Goal: Task Accomplishment & Management: Use online tool/utility

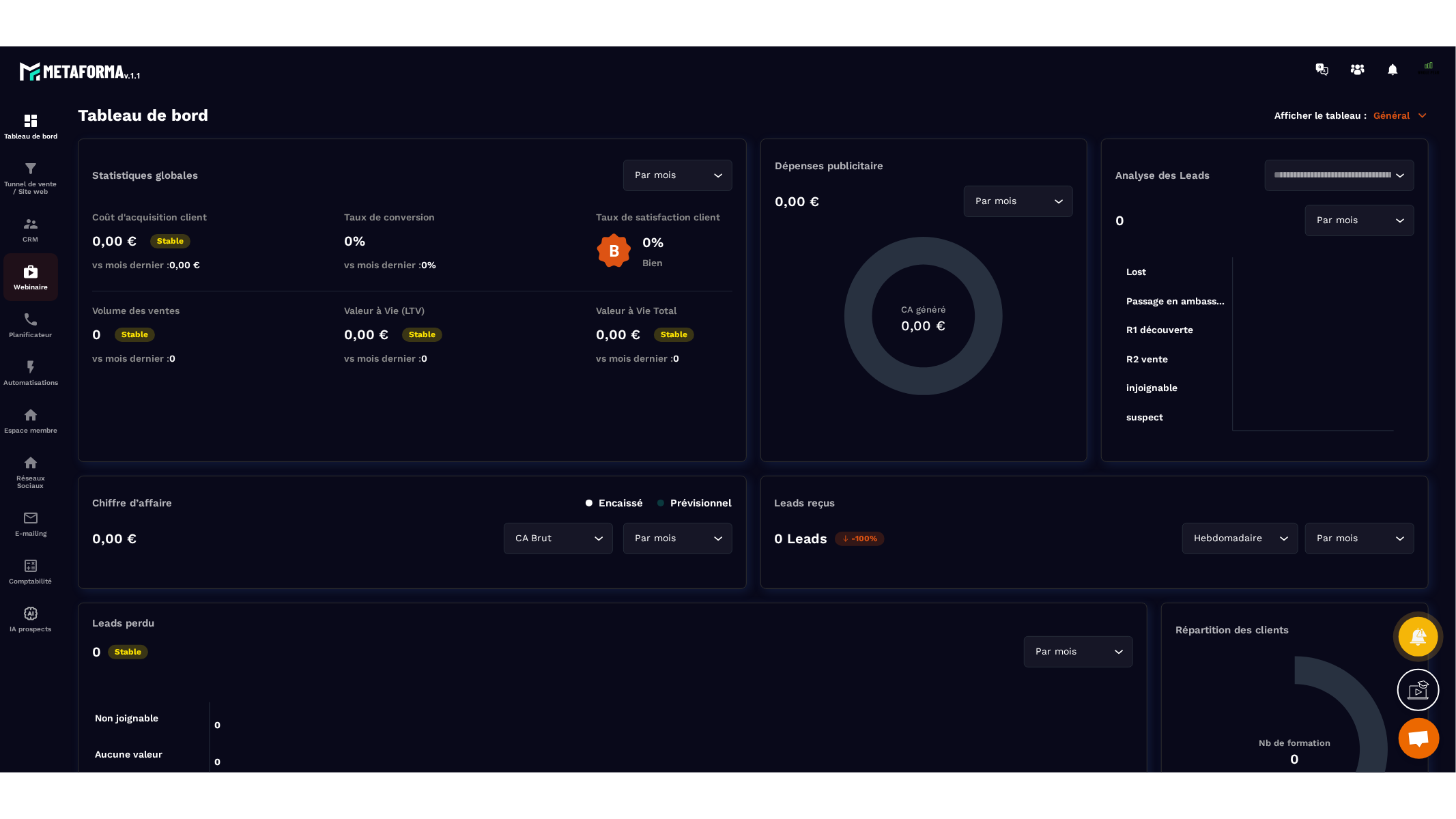
scroll to position [11322, 0]
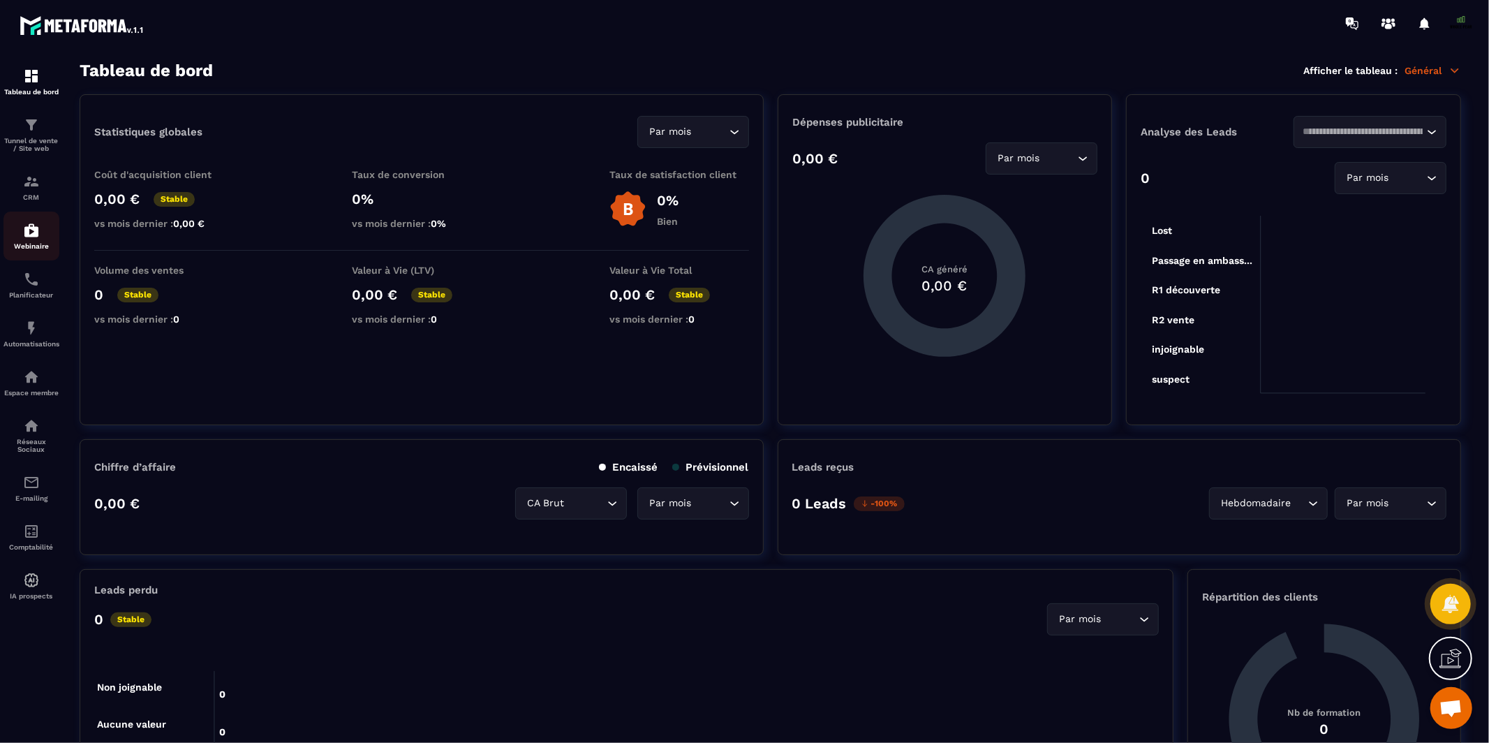
click at [31, 240] on div "Webinaire" at bounding box center [31, 236] width 56 height 28
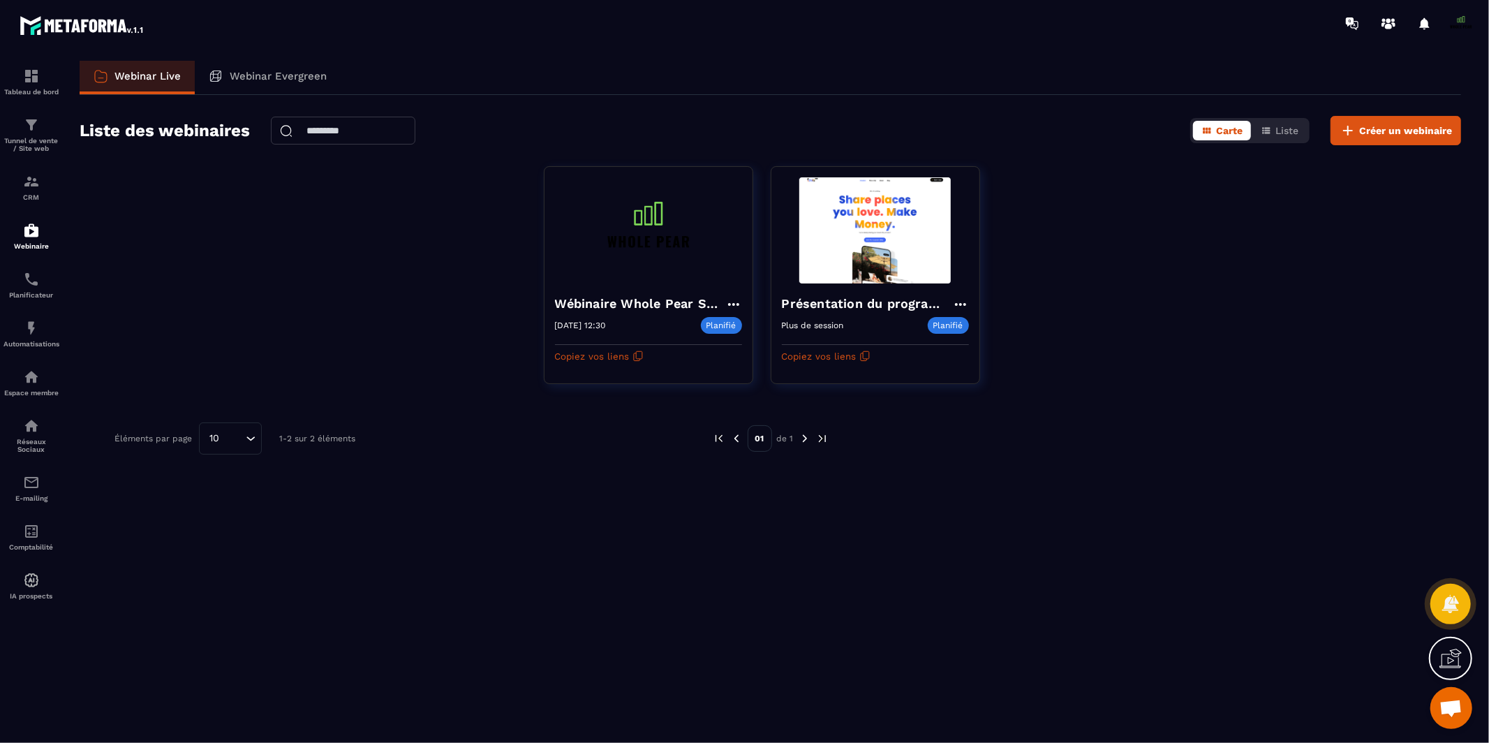
click at [1451, 660] on icon at bounding box center [1455, 656] width 14 height 15
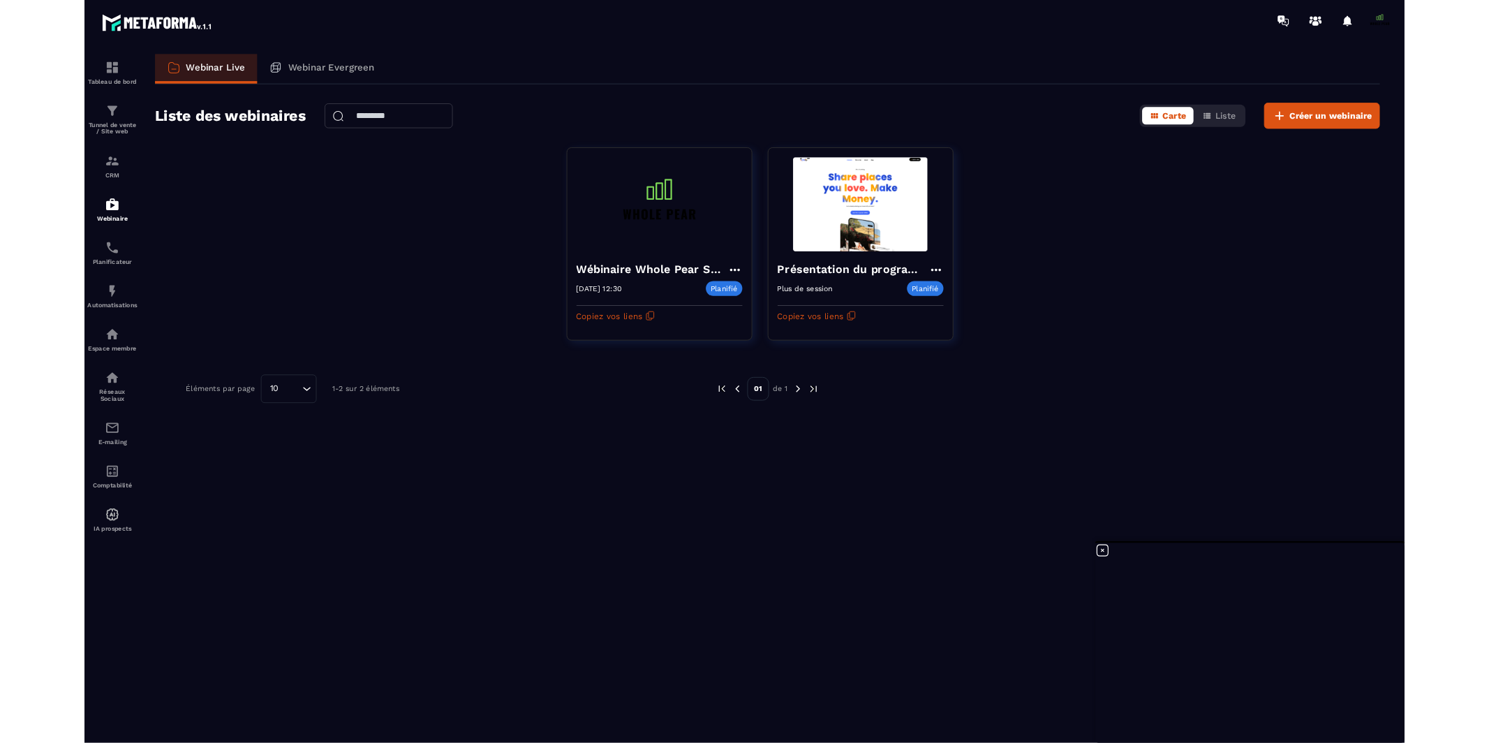
scroll to position [11584, 0]
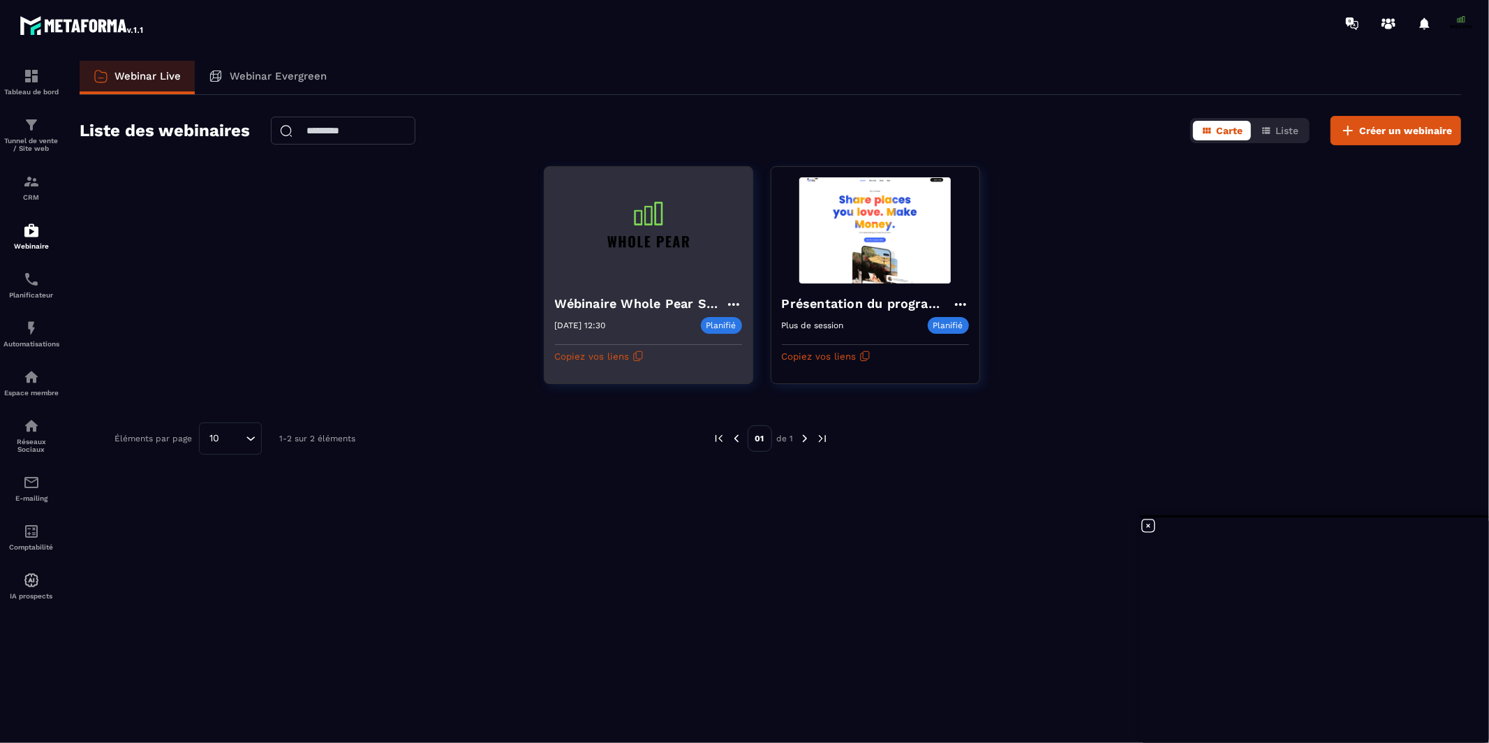
click at [734, 304] on icon at bounding box center [733, 304] width 17 height 17
click at [688, 335] on button "Modifier" at bounding box center [691, 332] width 91 height 25
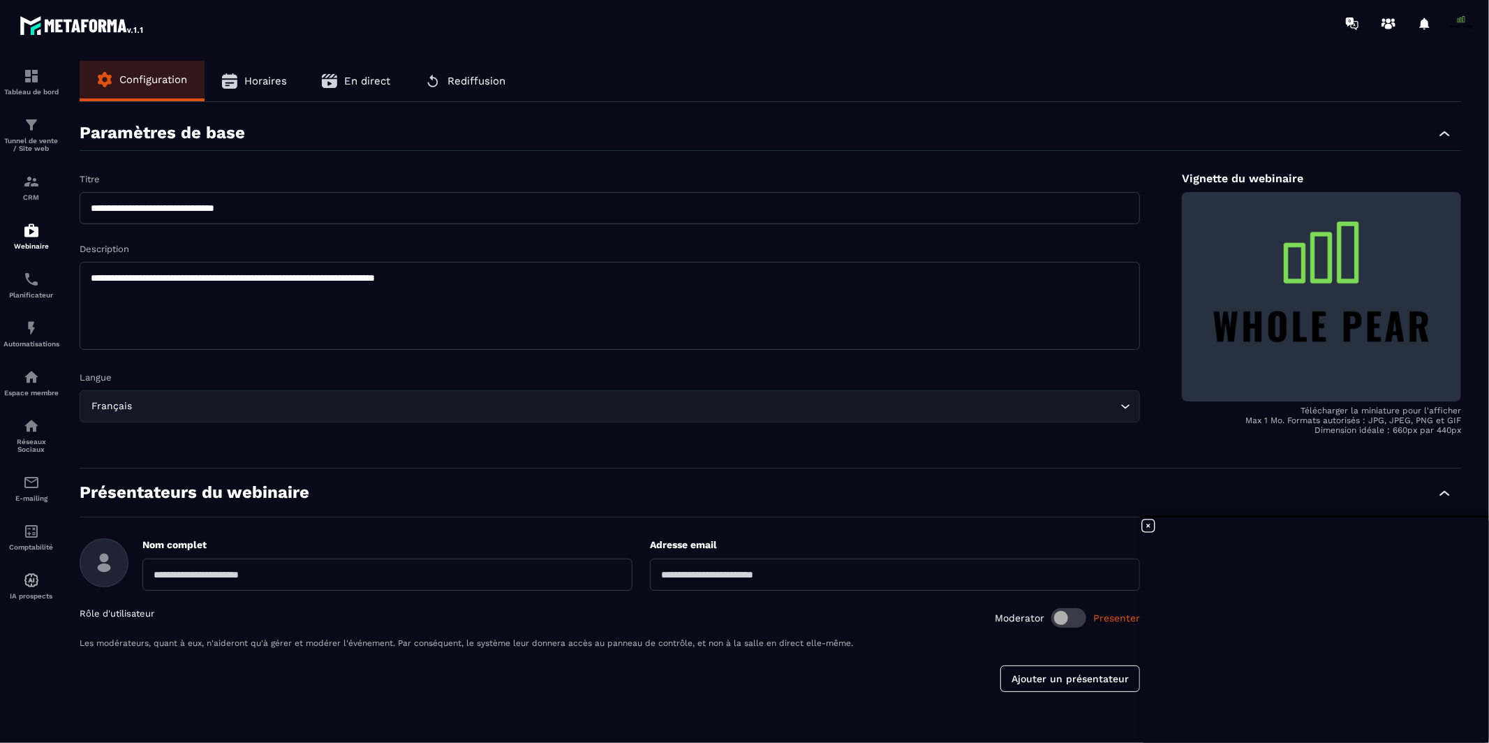
click at [362, 80] on span "En direct" at bounding box center [367, 81] width 46 height 13
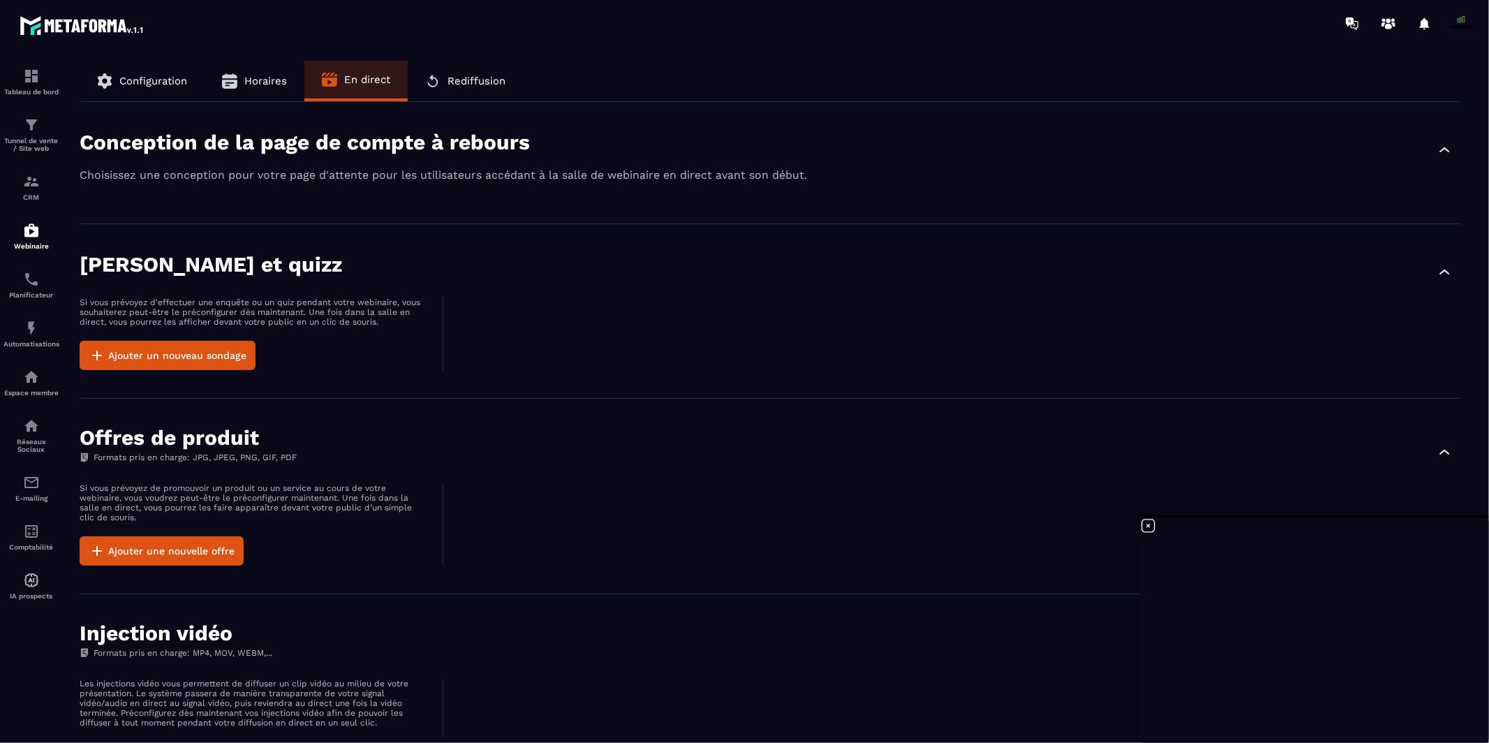
click at [260, 156] on div "Conception de la page de compte à rebours" at bounding box center [771, 149] width 1382 height 38
click at [1447, 149] on icon "button" at bounding box center [1444, 149] width 10 height 5
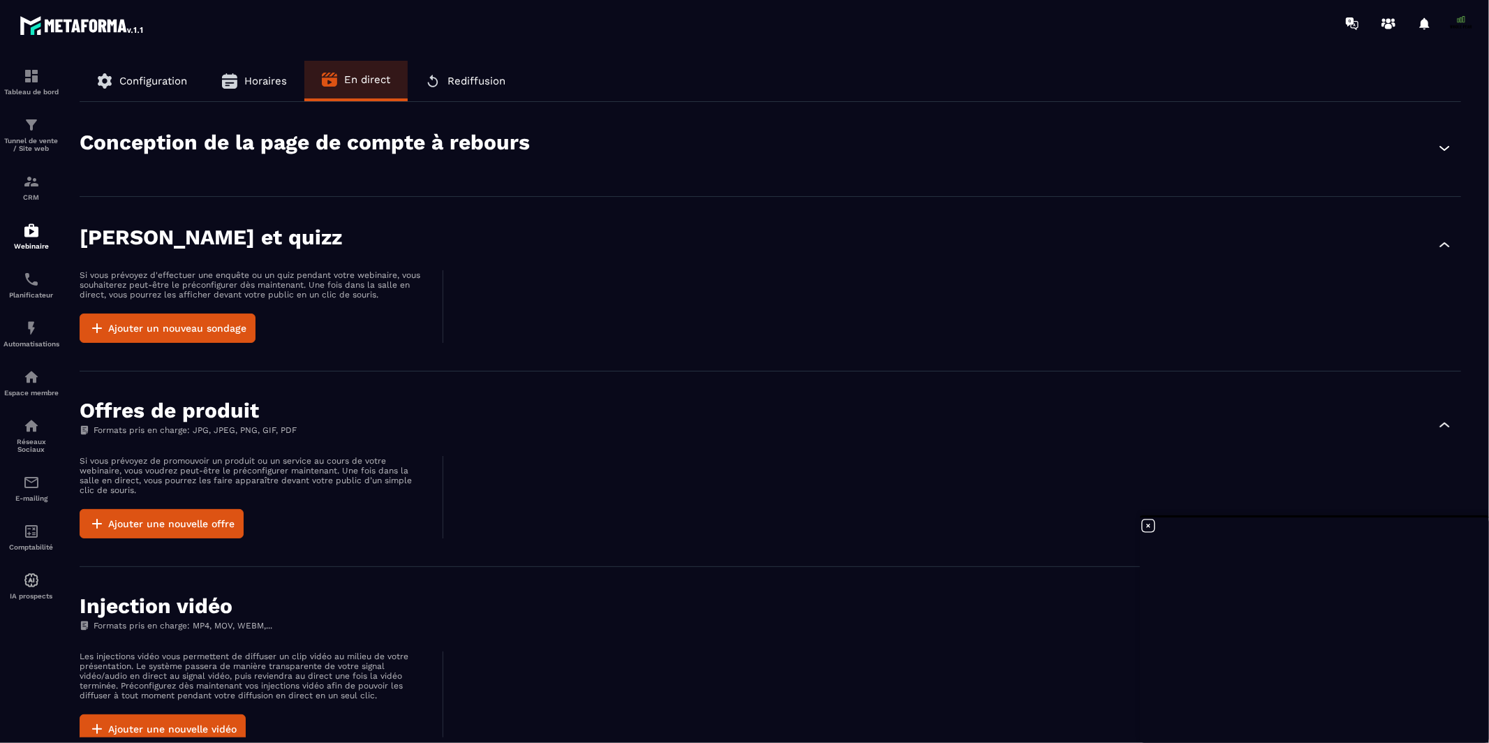
click at [1447, 149] on icon "button" at bounding box center [1444, 148] width 17 height 17
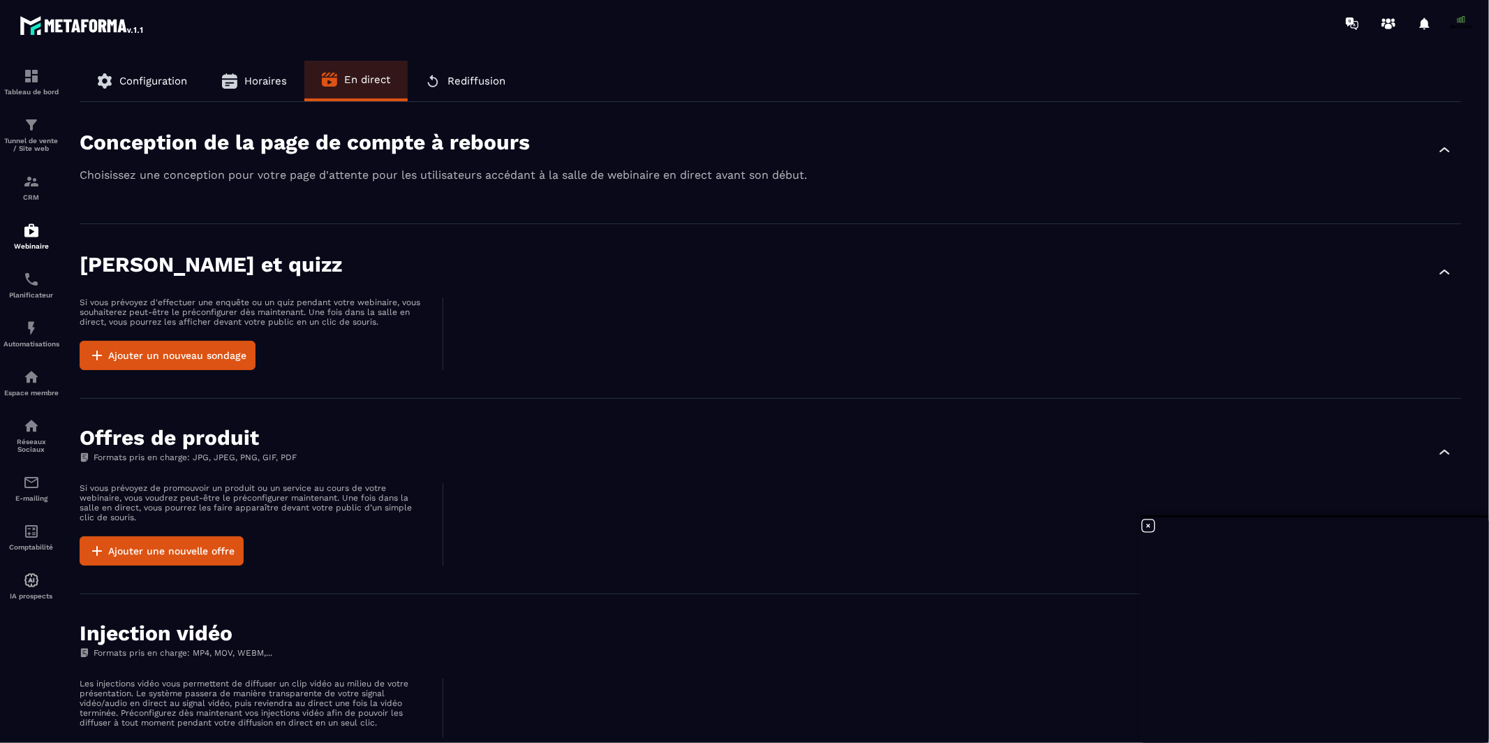
click at [436, 174] on p "Choisissez une conception pour votre page d'attente pour les utilisateurs accéd…" at bounding box center [771, 174] width 1382 height 13
click at [267, 182] on div "Conception de la page de compte à rebours Choisissez une conception pour votre …" at bounding box center [771, 163] width 1382 height 122
click at [1449, 153] on icon "button" at bounding box center [1444, 150] width 17 height 17
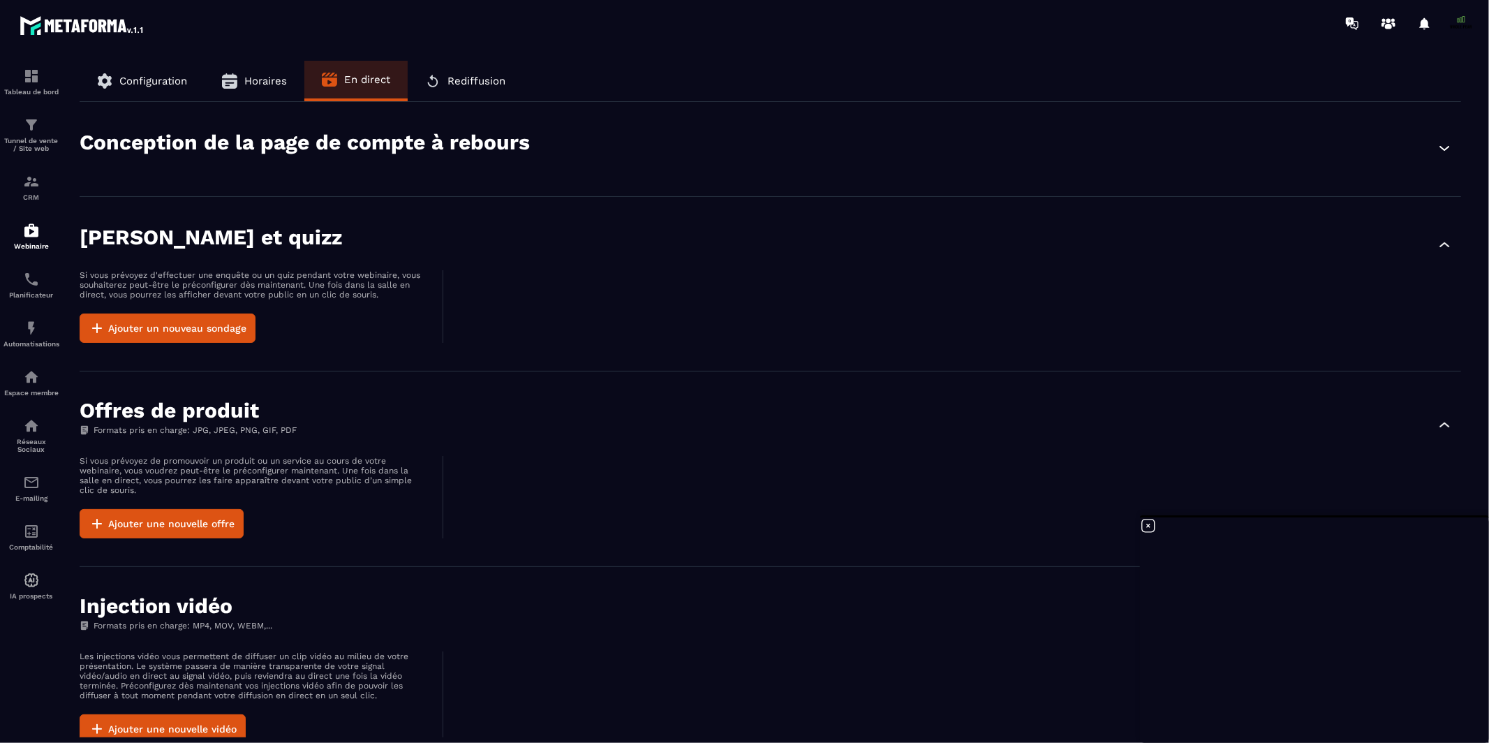
click at [1449, 153] on icon "button" at bounding box center [1444, 148] width 17 height 17
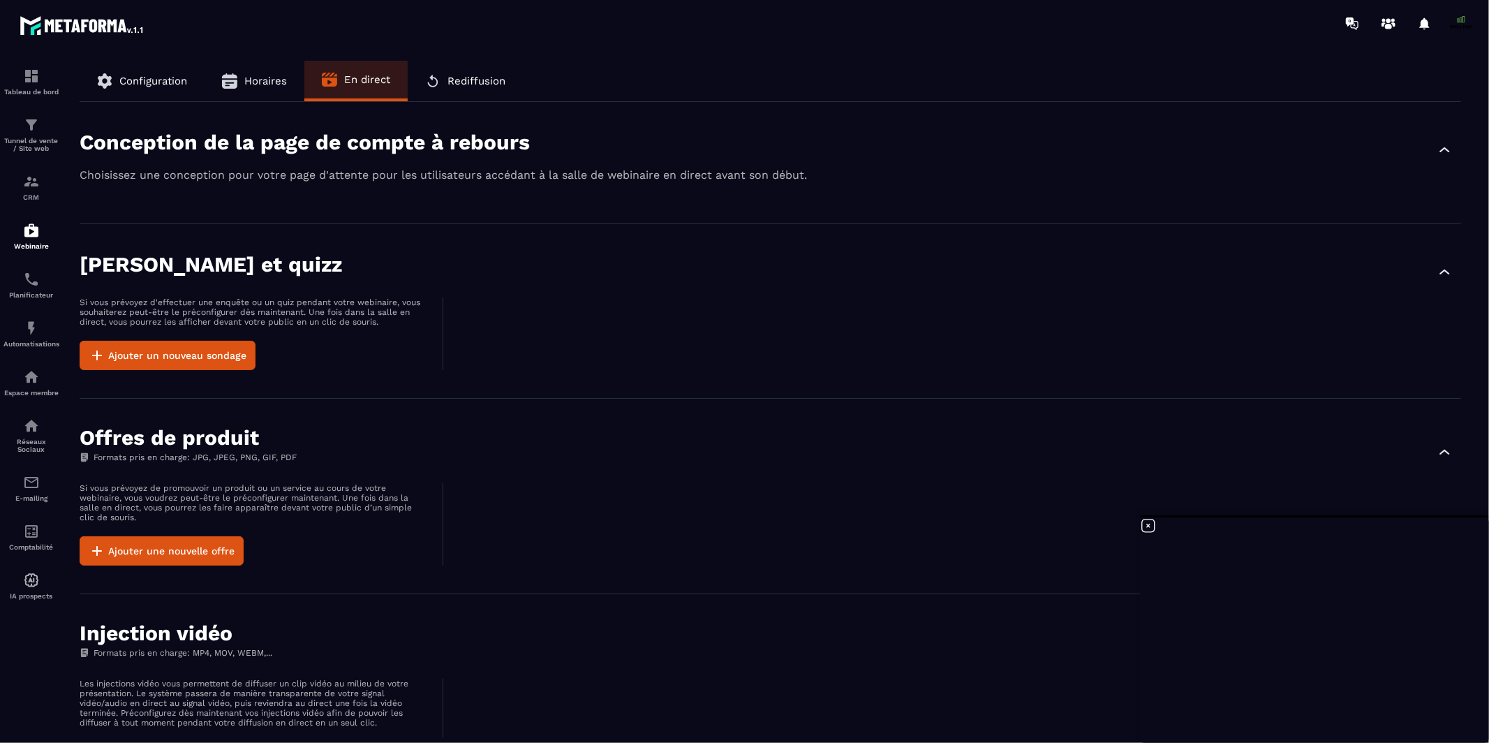
click at [684, 184] on div "Conception de la page de compte à rebours Choisissez une conception pour votre …" at bounding box center [771, 163] width 1382 height 122
click at [1151, 527] on icon at bounding box center [1148, 525] width 17 height 17
click at [29, 137] on p "Tunnel de vente / Site web" at bounding box center [31, 144] width 56 height 15
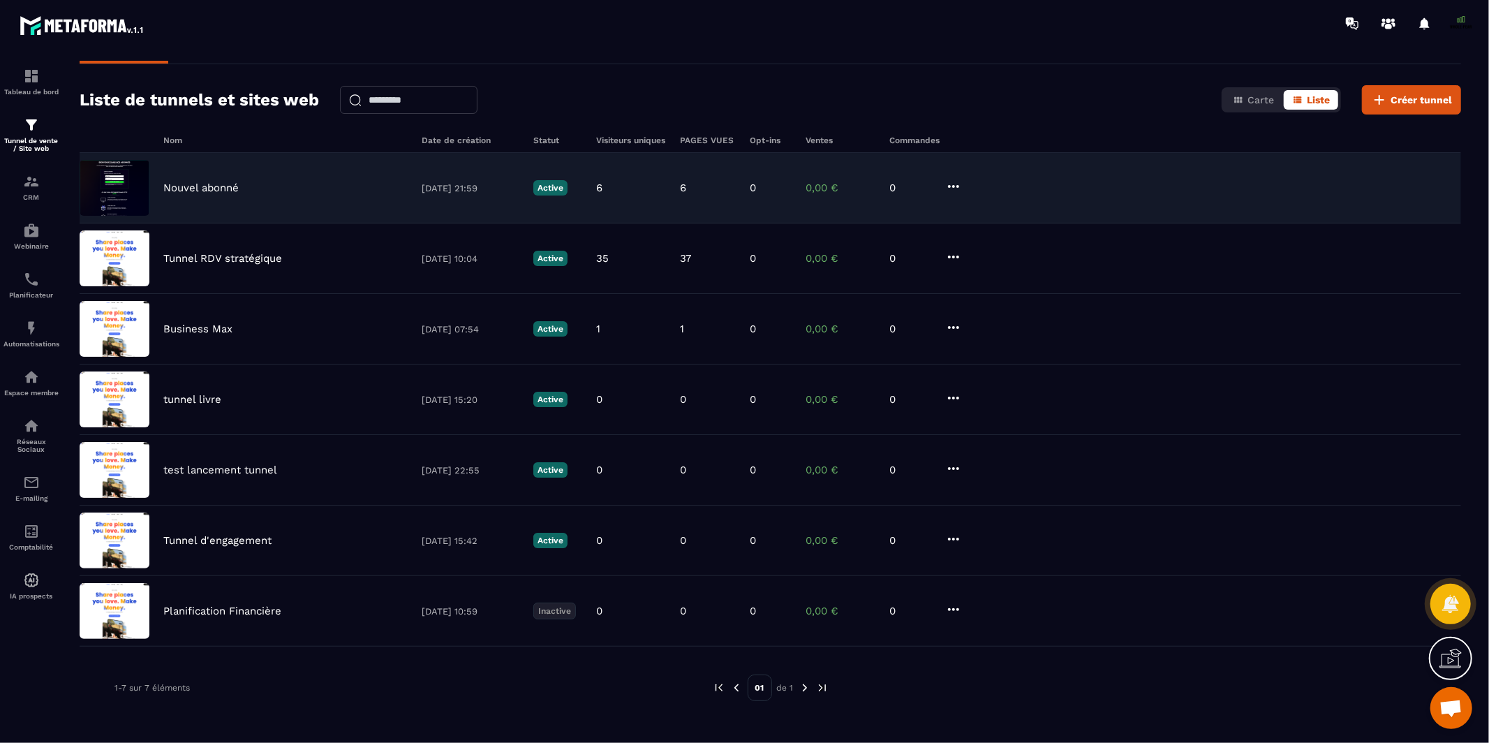
scroll to position [45, 0]
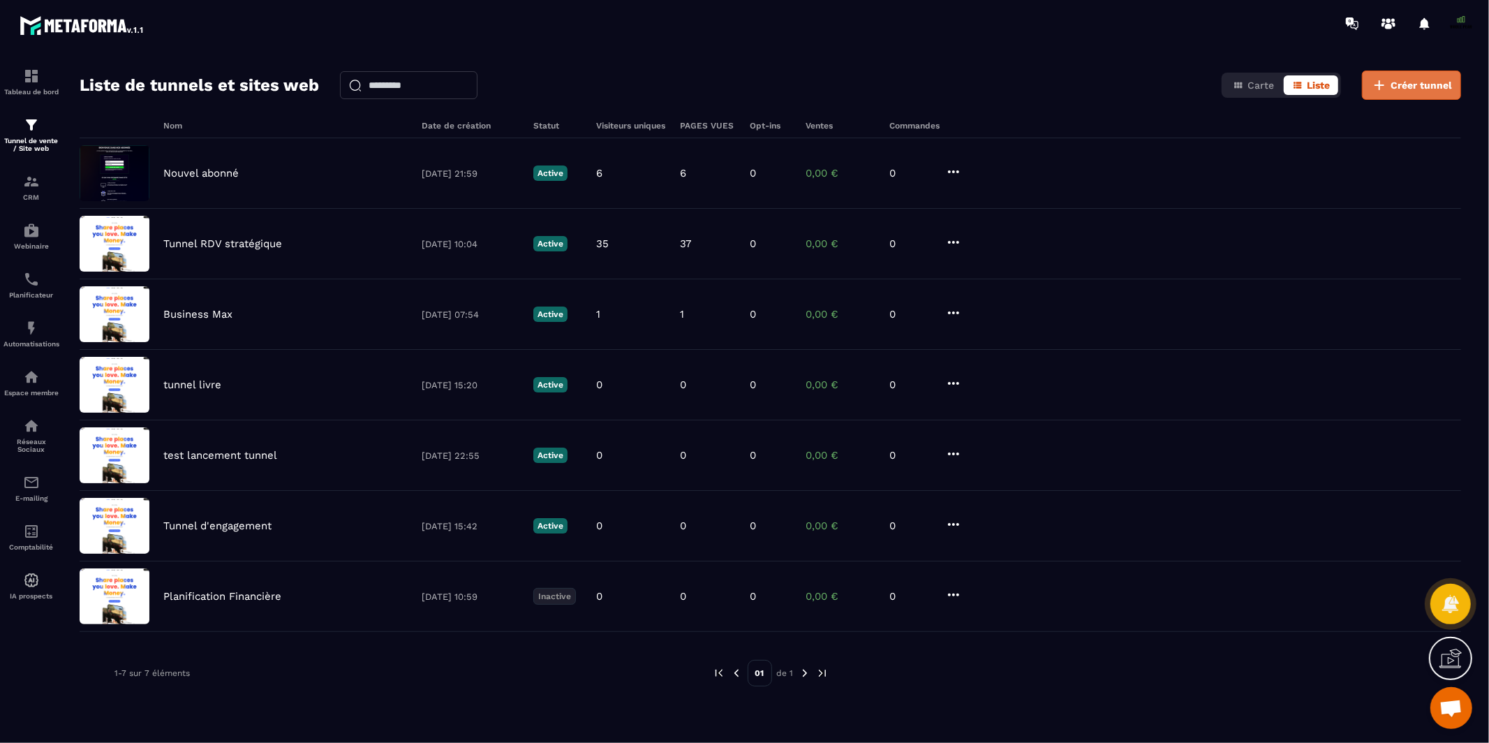
click at [1388, 85] on icon at bounding box center [1379, 85] width 17 height 17
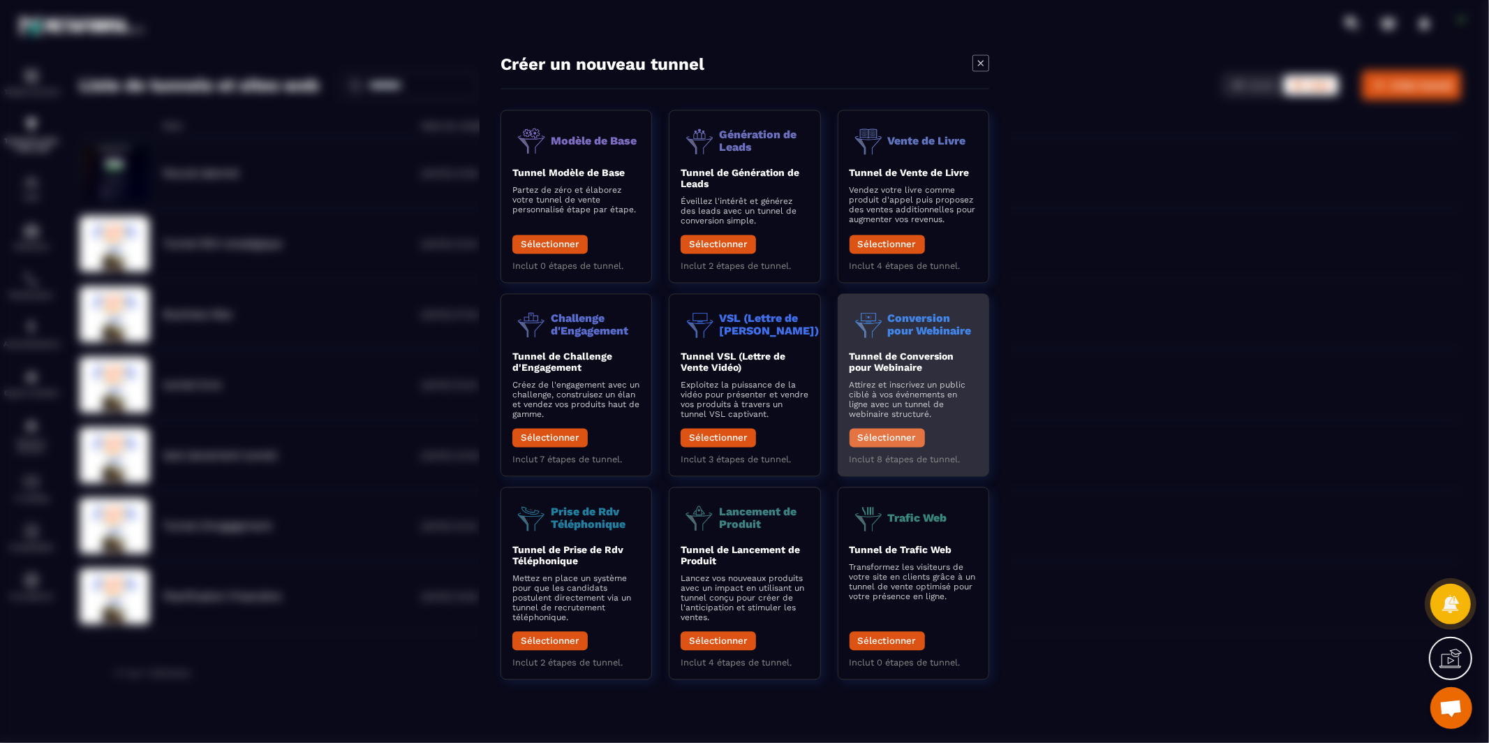
click at [873, 437] on button "Sélectionner" at bounding box center [886, 438] width 75 height 19
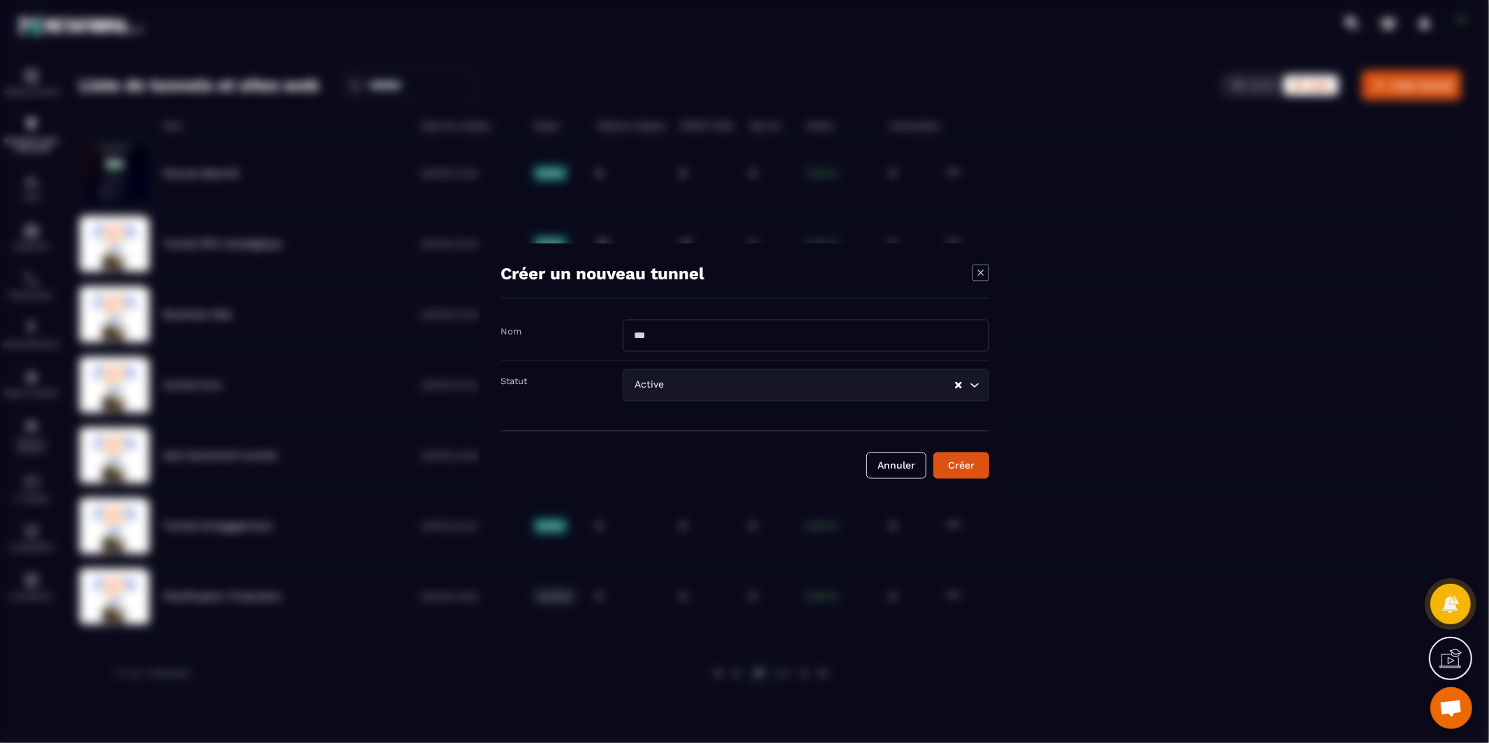
click at [758, 341] on input "Modal window" at bounding box center [806, 336] width 367 height 32
click at [858, 383] on input "Search for option" at bounding box center [810, 385] width 286 height 15
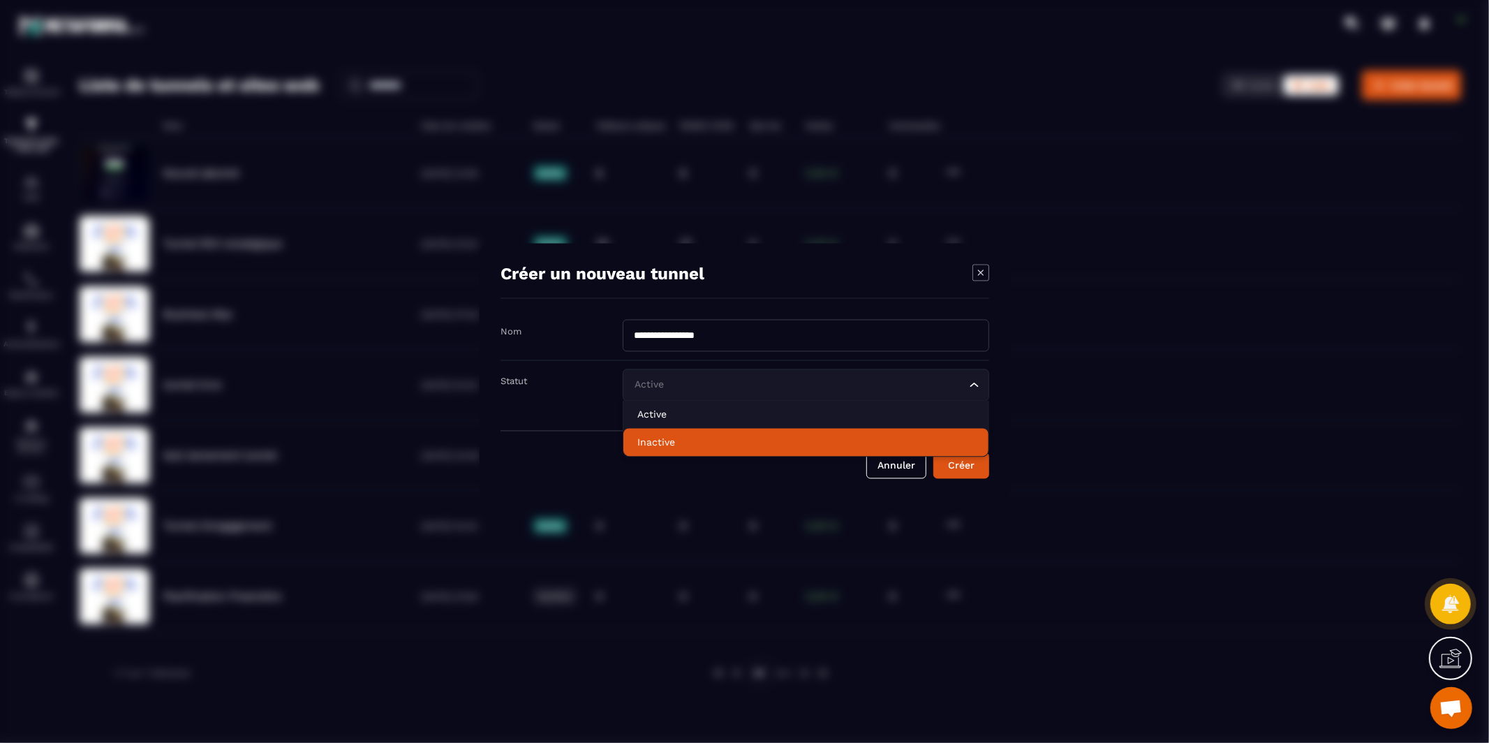
click at [845, 450] on li "Inactive" at bounding box center [805, 443] width 365 height 28
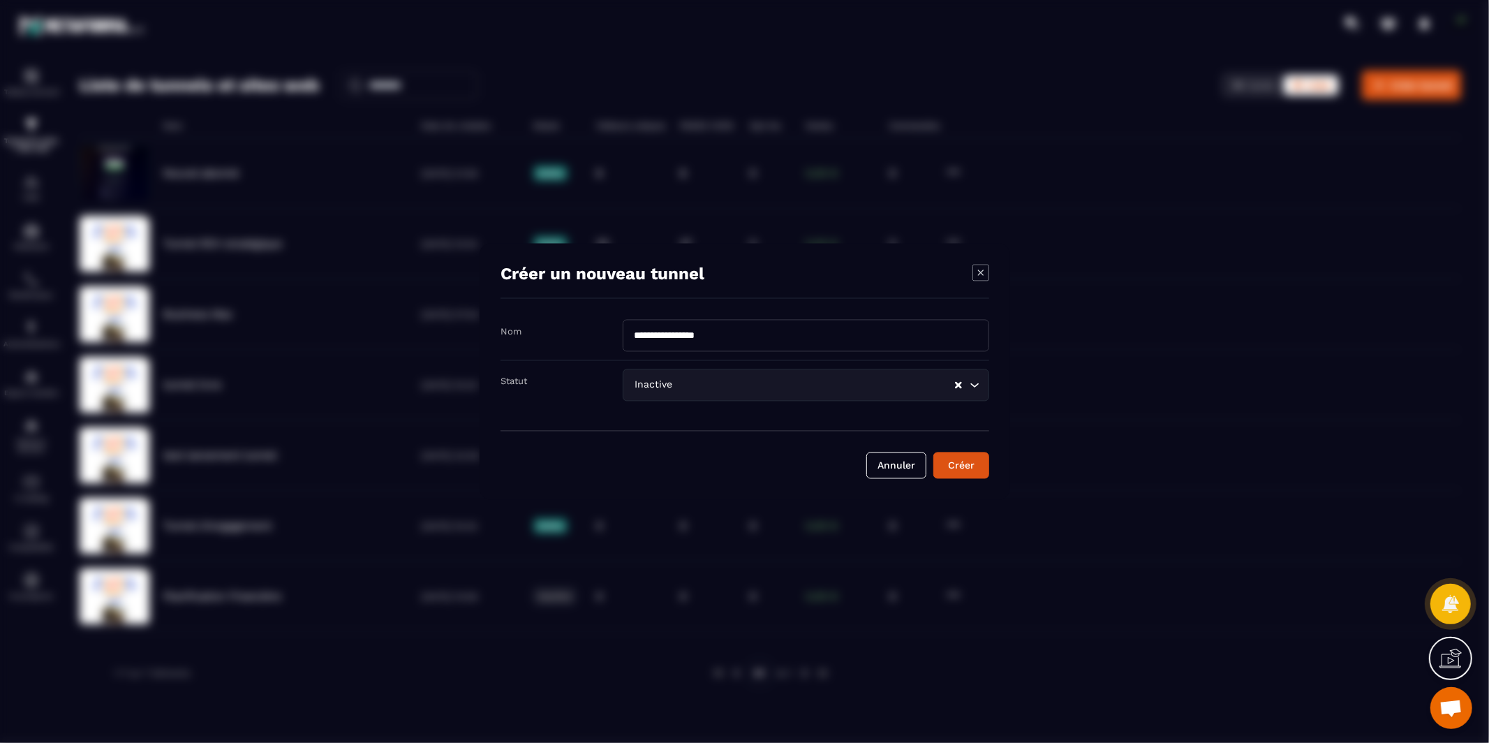
click at [832, 341] on input "**********" at bounding box center [806, 336] width 367 height 32
type input "**********"
click at [956, 459] on div "Créer" at bounding box center [961, 466] width 38 height 14
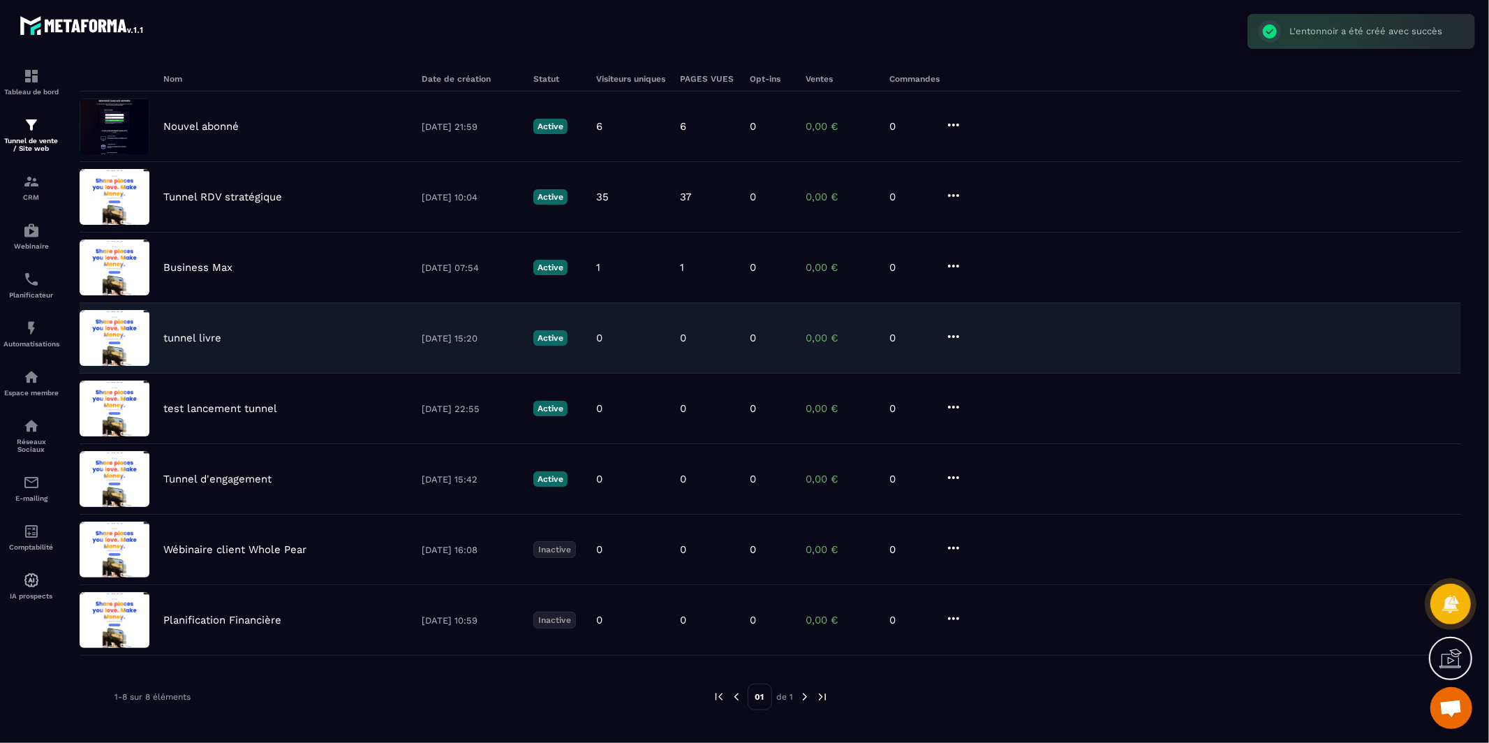
scroll to position [100, 0]
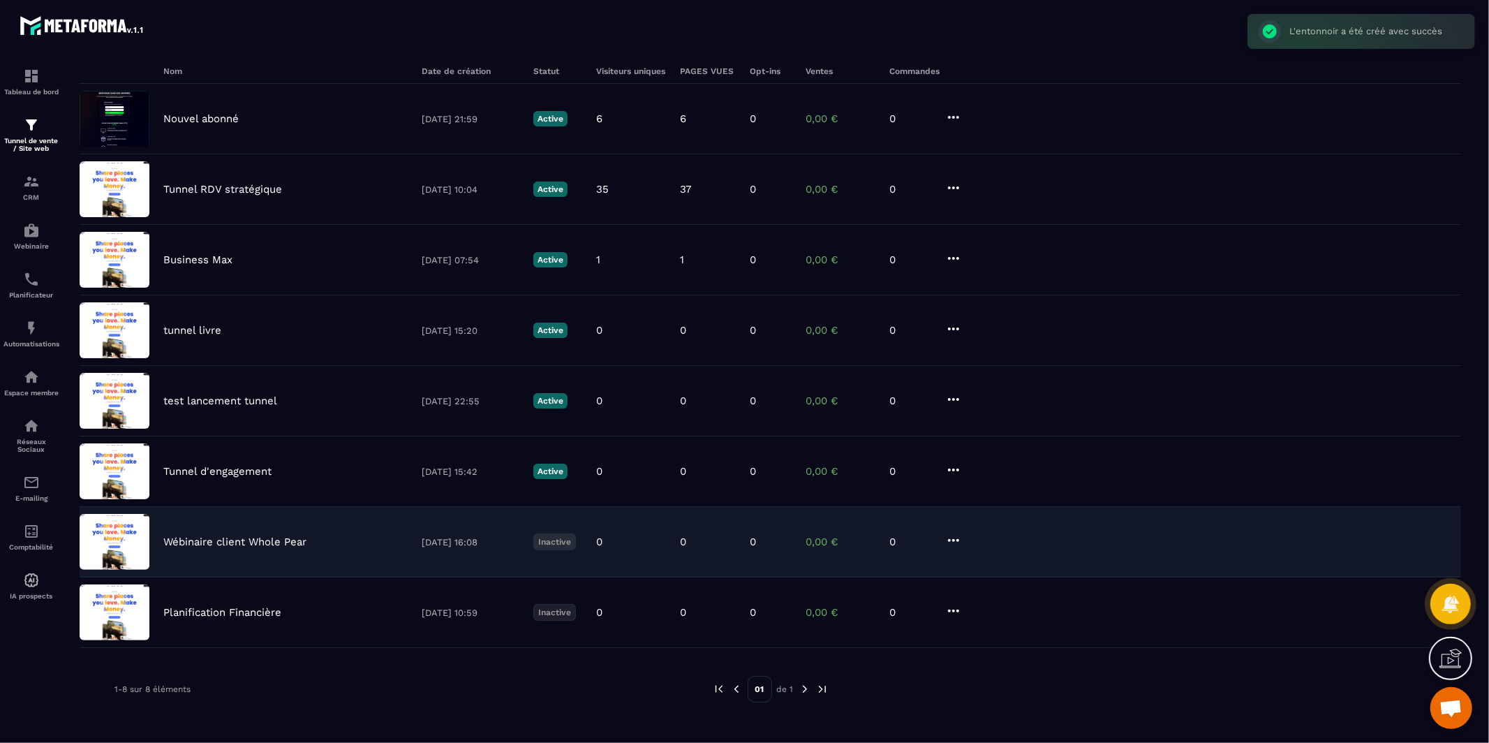
click at [221, 546] on p "Wébinaire client Whole Pear" at bounding box center [234, 541] width 143 height 13
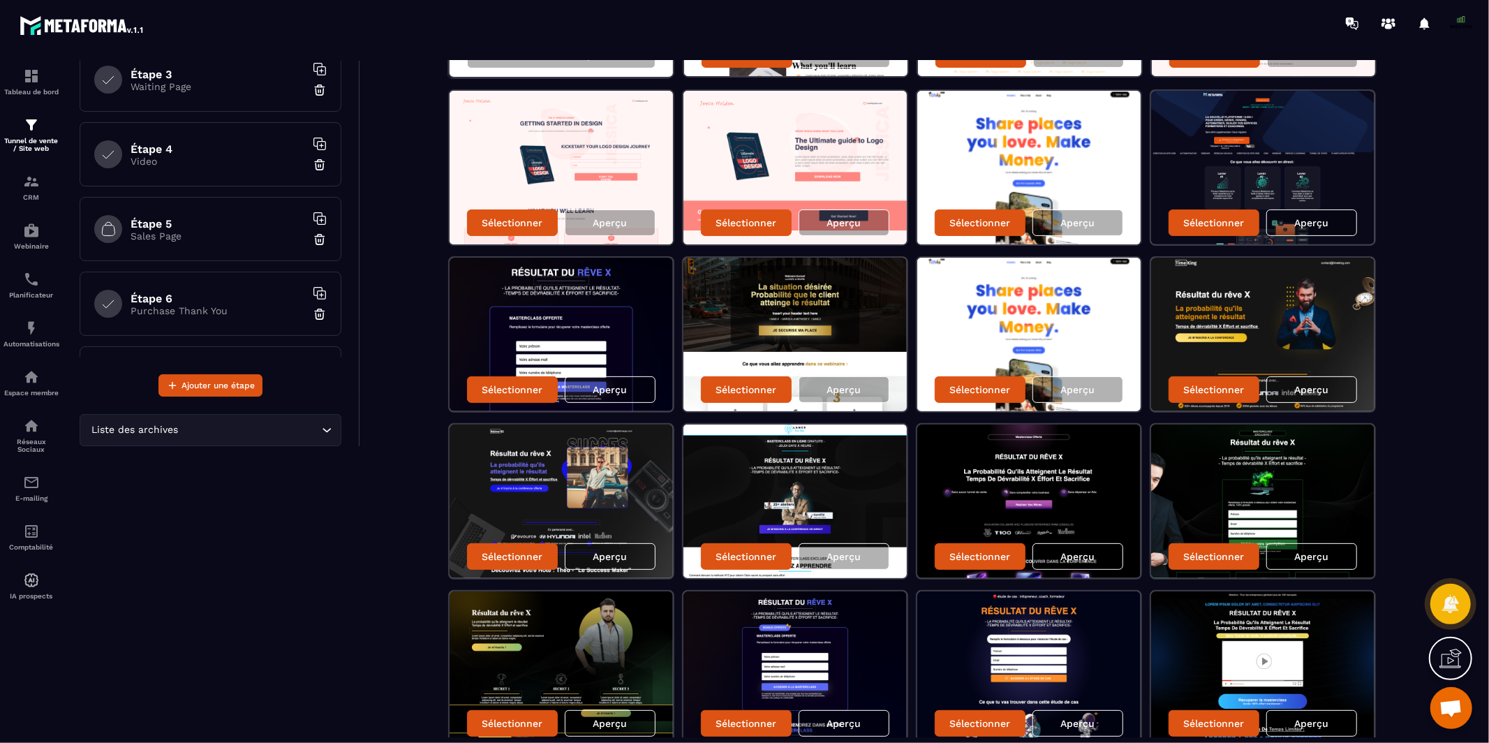
scroll to position [253, 0]
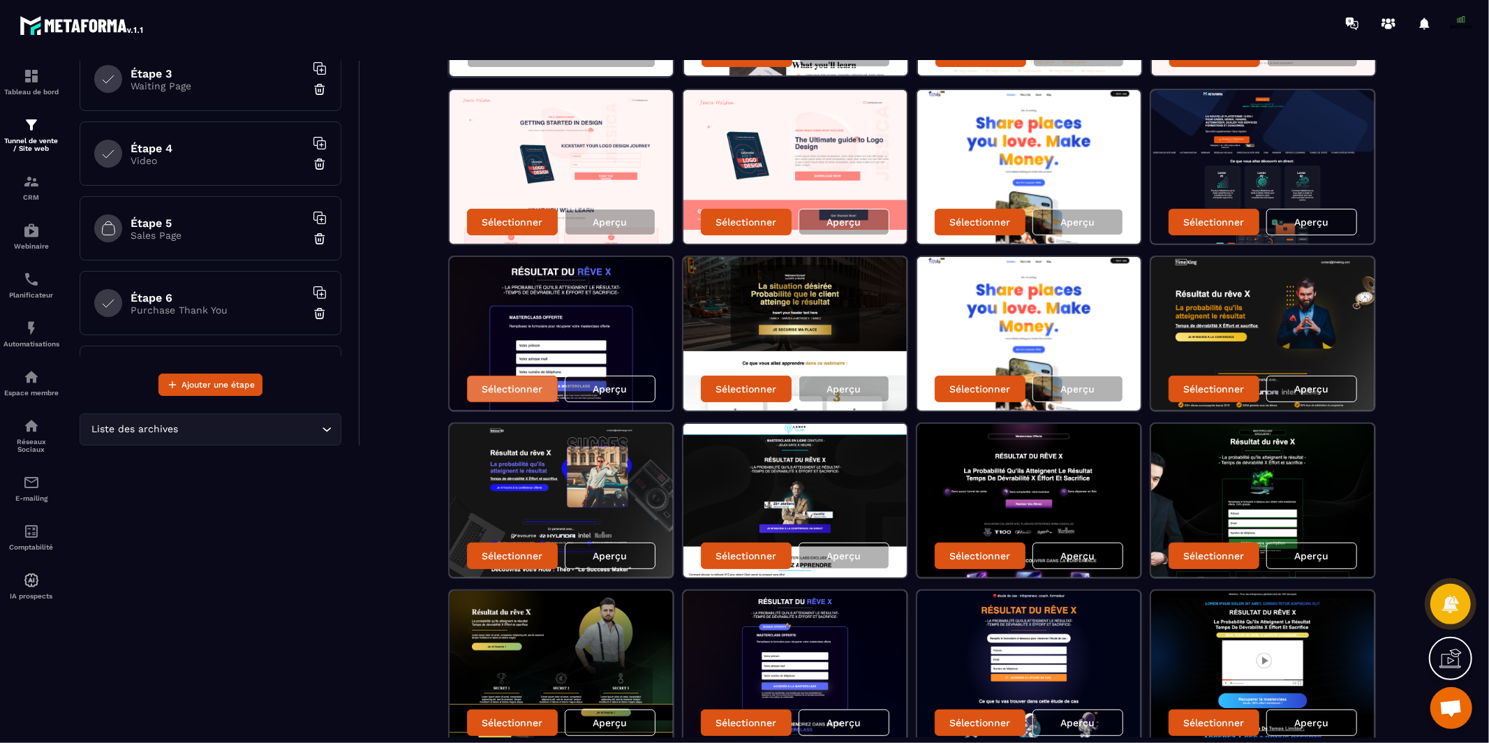
click at [525, 387] on p "Sélectionner" at bounding box center [512, 388] width 61 height 11
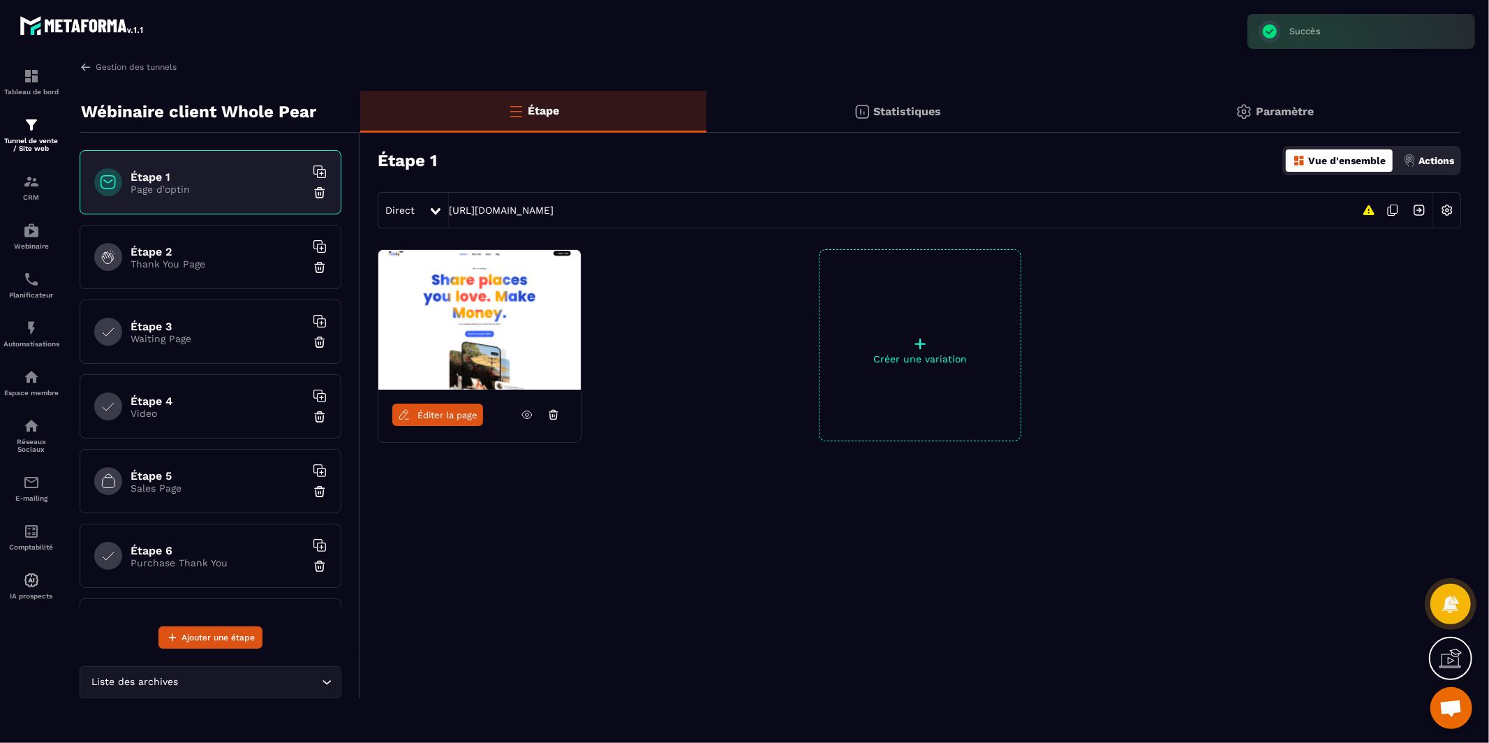
scroll to position [0, 0]
click at [431, 415] on span "Éditer la page" at bounding box center [447, 415] width 60 height 10
